Goal: Task Accomplishment & Management: Manage account settings

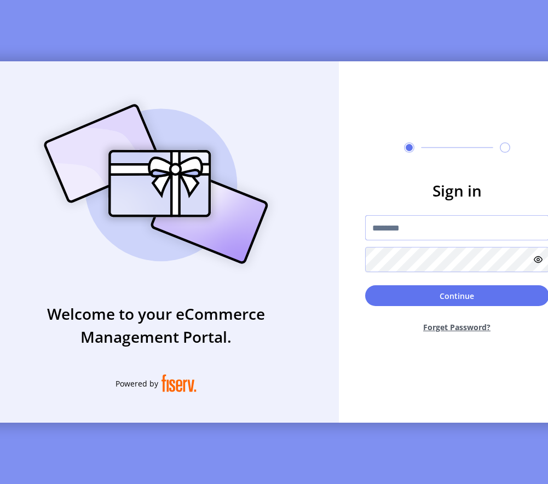
click at [470, 230] on input "text" at bounding box center [457, 227] width 184 height 25
type input "**********"
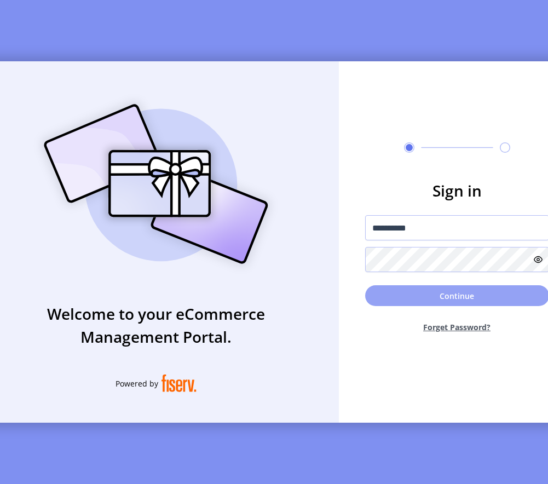
click at [380, 303] on button "Continue" at bounding box center [457, 295] width 184 height 21
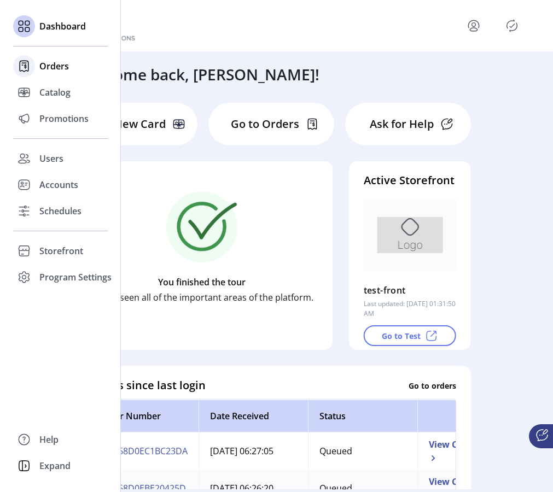
click at [56, 63] on span "Orders" at bounding box center [54, 66] width 30 height 13
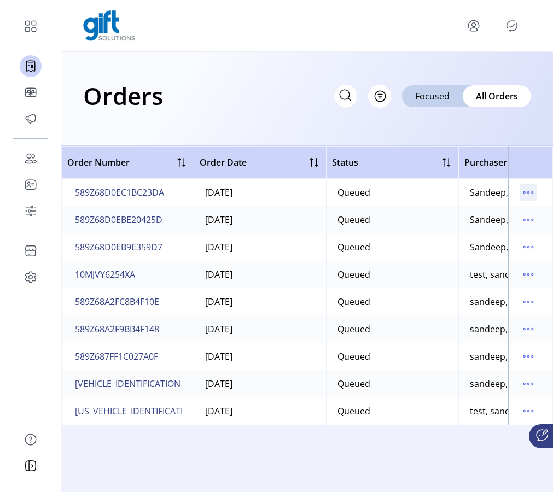
click at [531, 194] on icon "menu" at bounding box center [529, 193] width 18 height 18
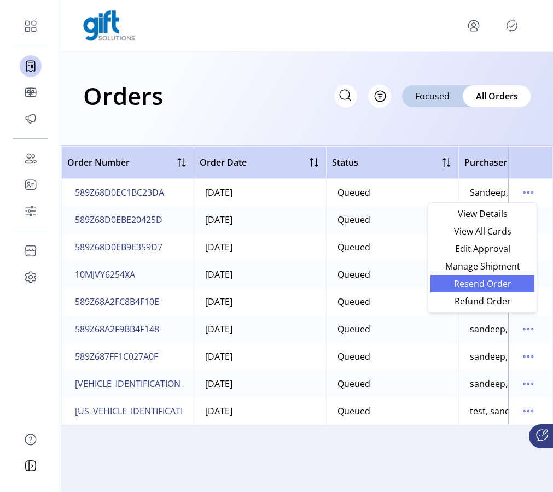
click at [494, 283] on span "Resend Order" at bounding box center [482, 284] width 91 height 9
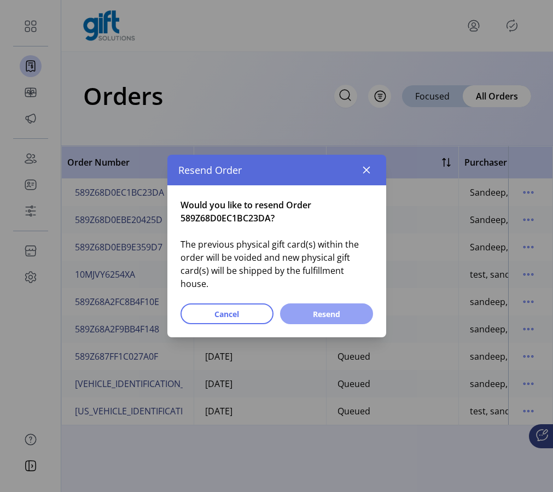
click at [328, 309] on span "Resend" at bounding box center [326, 314] width 65 height 11
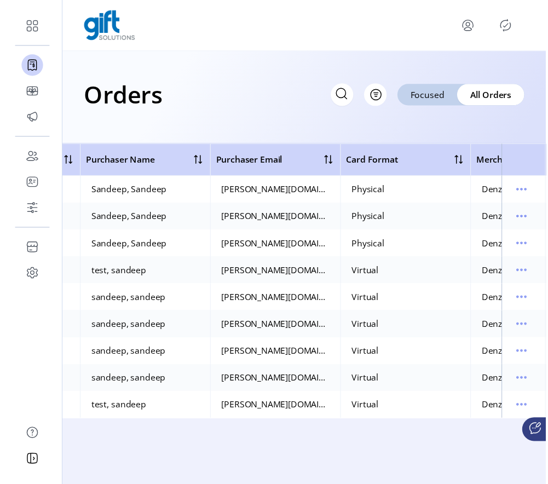
scroll to position [0, 480]
